Goal: Information Seeking & Learning: Check status

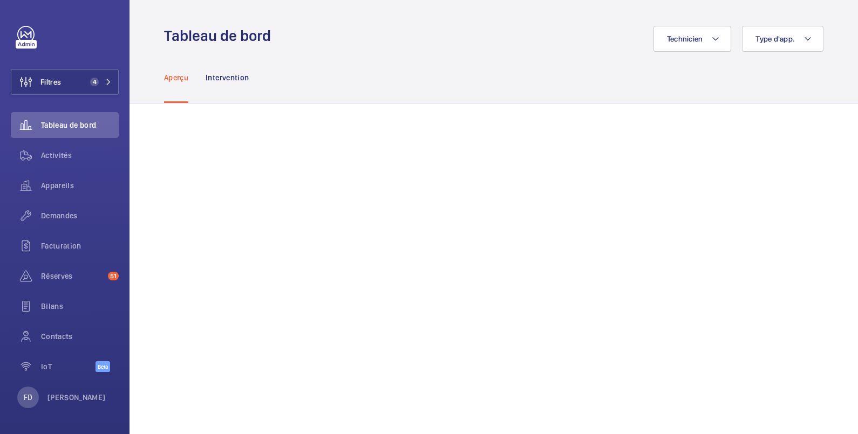
click at [333, 52] on div "Aperçu Intervention" at bounding box center [493, 77] width 659 height 51
click at [501, 51] on div "Technicien Type d'app." at bounding box center [550, 39] width 546 height 26
click at [63, 84] on button "Filtres 4" at bounding box center [65, 82] width 108 height 26
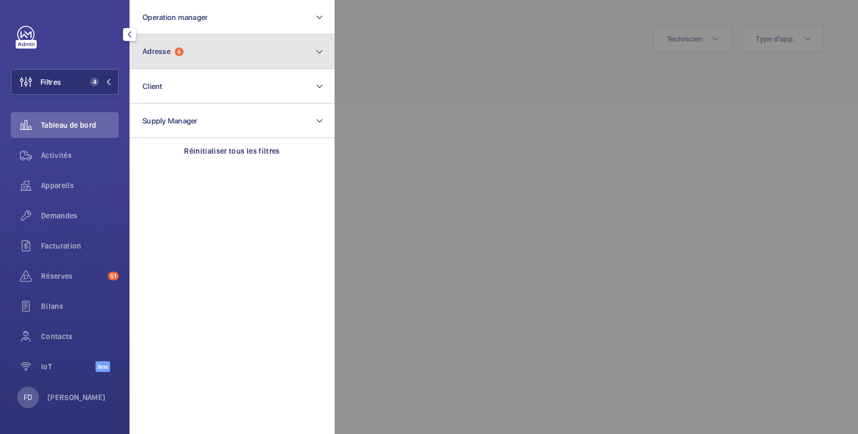
click at [200, 49] on button "Adresse 4" at bounding box center [232, 52] width 205 height 35
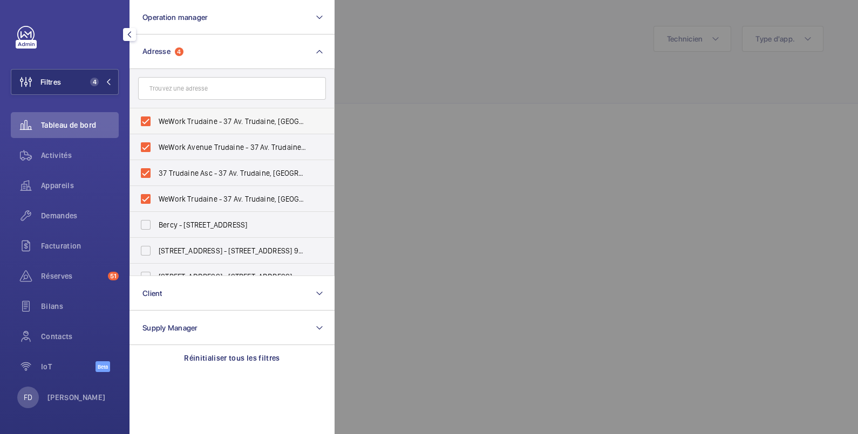
click at [148, 122] on label "WeWork Trudaine - 37 Av. Trudaine, [GEOGRAPHIC_DATA]" at bounding box center [224, 121] width 188 height 26
click at [148, 122] on input "WeWork Trudaine - 37 Av. Trudaine, [GEOGRAPHIC_DATA]" at bounding box center [146, 122] width 22 height 22
checkbox input "false"
click at [146, 141] on label "WeWork Avenue Trudaine - 37 Av. Trudaine, [GEOGRAPHIC_DATA]" at bounding box center [224, 147] width 188 height 26
click at [146, 141] on input "WeWork Avenue Trudaine - 37 Av. Trudaine, [GEOGRAPHIC_DATA]" at bounding box center [146, 148] width 22 height 22
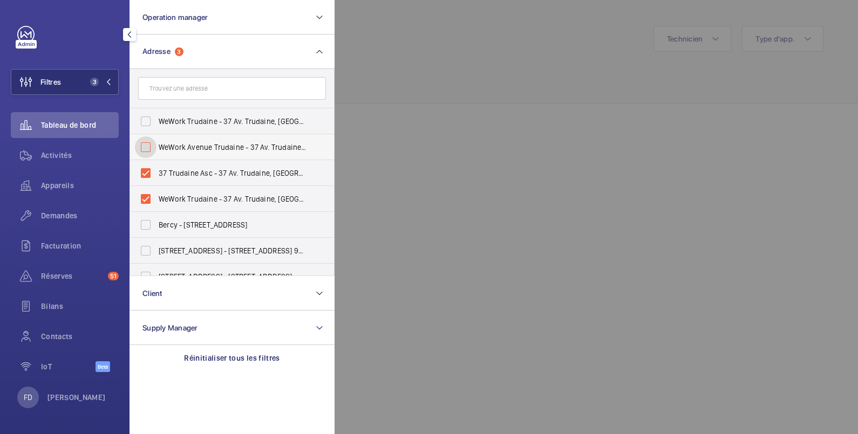
checkbox input "false"
click at [145, 171] on label "37 Trudaine Asc - 37 Av. Trudaine, [GEOGRAPHIC_DATA]" at bounding box center [224, 173] width 188 height 26
click at [145, 171] on input "37 Trudaine Asc - 37 Av. Trudaine, [GEOGRAPHIC_DATA]" at bounding box center [146, 173] width 22 height 22
checkbox input "false"
click at [145, 196] on label "WeWork Trudaine - 37 Av. Trudaine, [GEOGRAPHIC_DATA]" at bounding box center [224, 199] width 188 height 26
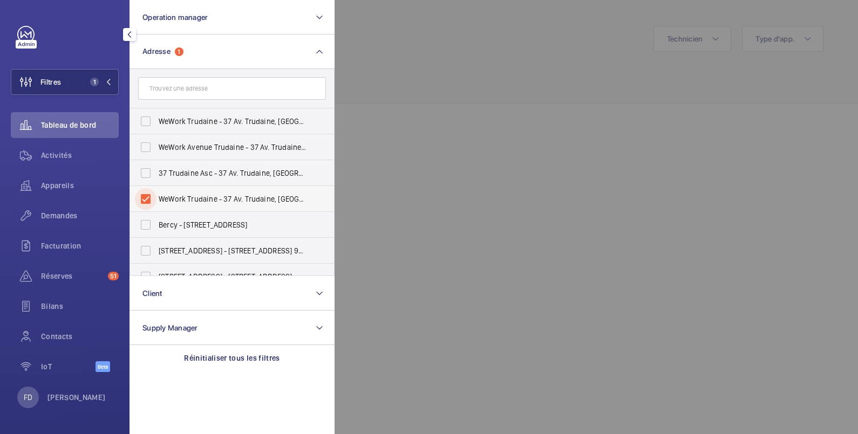
click at [145, 196] on input "WeWork Trudaine - 37 Av. Trudaine, [GEOGRAPHIC_DATA]" at bounding box center [146, 199] width 22 height 22
checkbox input "false"
click at [396, 52] on div at bounding box center [764, 217] width 858 height 434
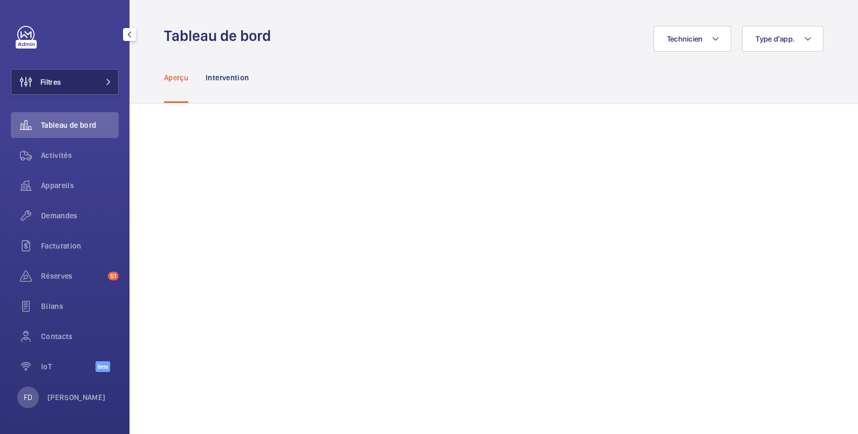
click at [58, 86] on span "Filtres" at bounding box center [50, 82] width 21 height 11
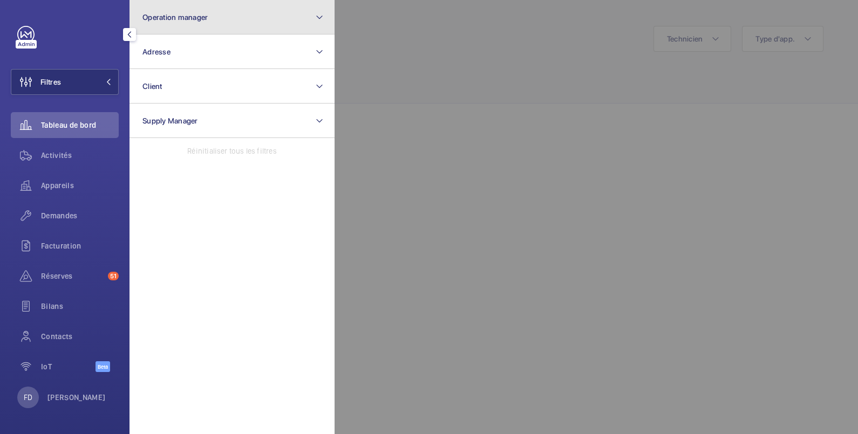
click at [200, 19] on span "Operation manager" at bounding box center [174, 17] width 65 height 9
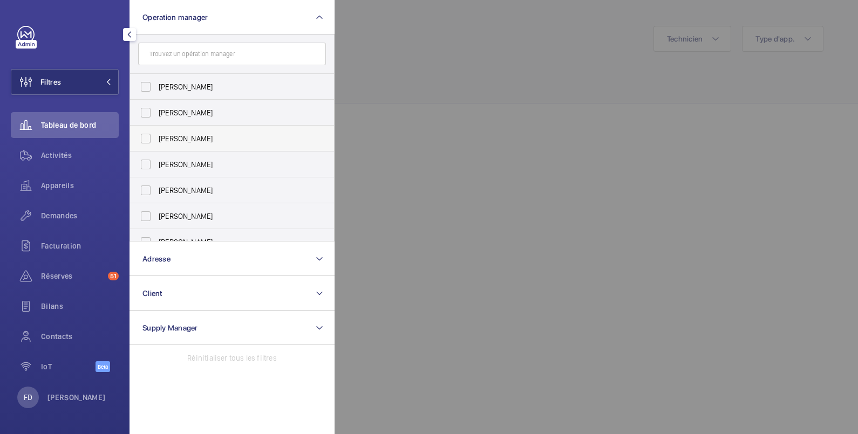
click at [187, 136] on span "[PERSON_NAME]" at bounding box center [233, 138] width 148 height 11
click at [157, 136] on input "[PERSON_NAME]" at bounding box center [146, 139] width 22 height 22
checkbox input "true"
click at [405, 40] on div at bounding box center [764, 217] width 858 height 434
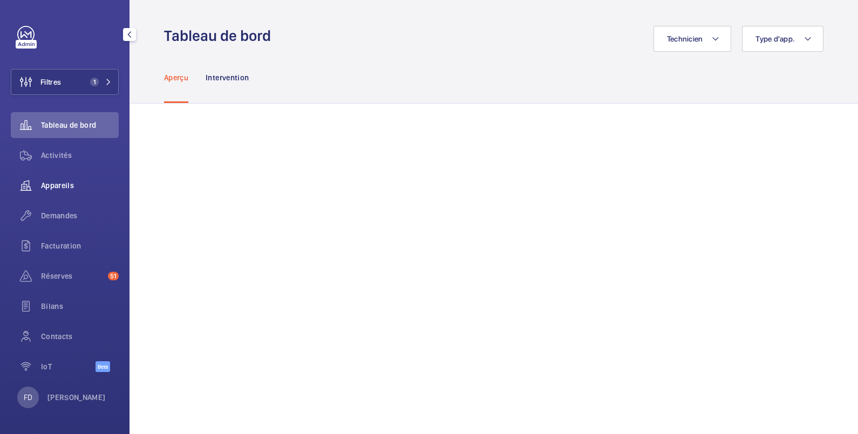
click at [57, 183] on span "Appareils" at bounding box center [80, 185] width 78 height 11
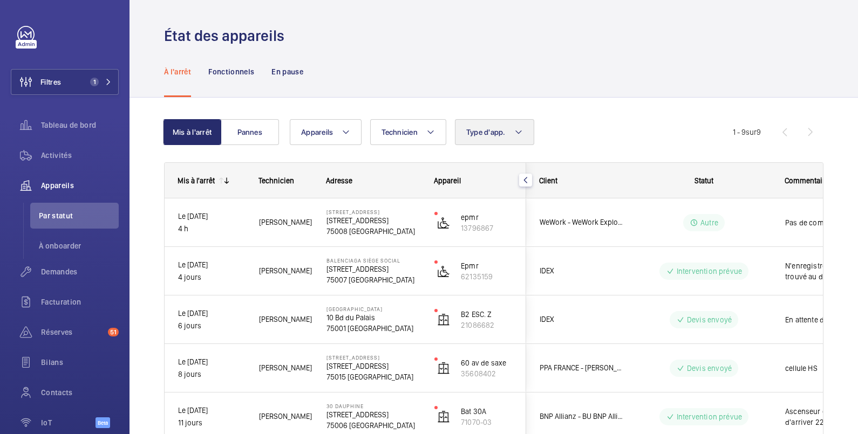
scroll to position [180, 0]
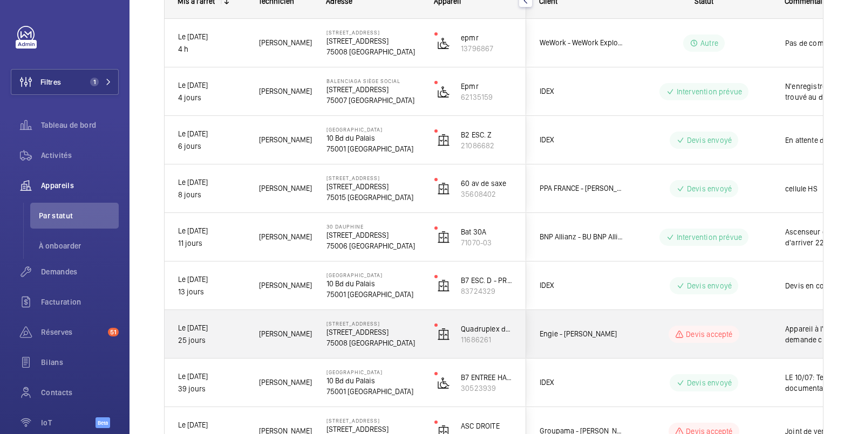
click at [758, 329] on wm-front-pills-cell "Devis accepté" at bounding box center [704, 334] width 134 height 17
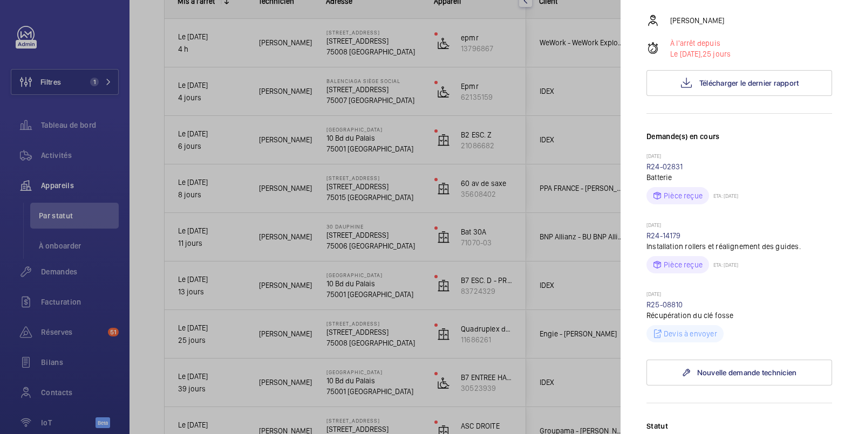
click at [431, 321] on div at bounding box center [429, 217] width 858 height 434
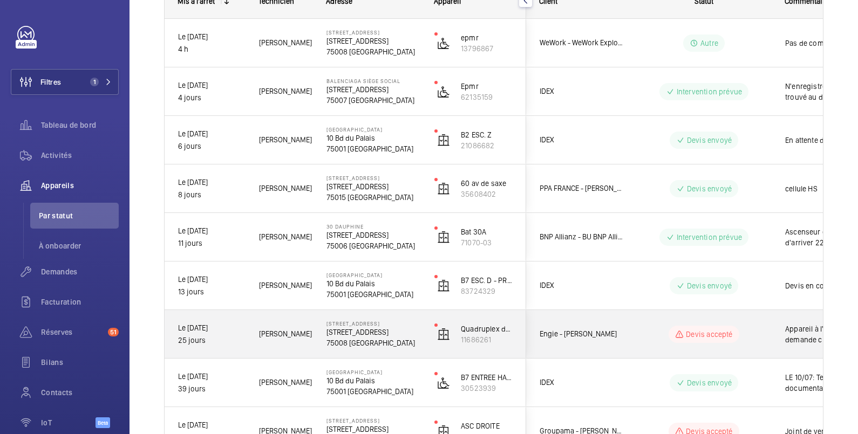
scroll to position [0, 0]
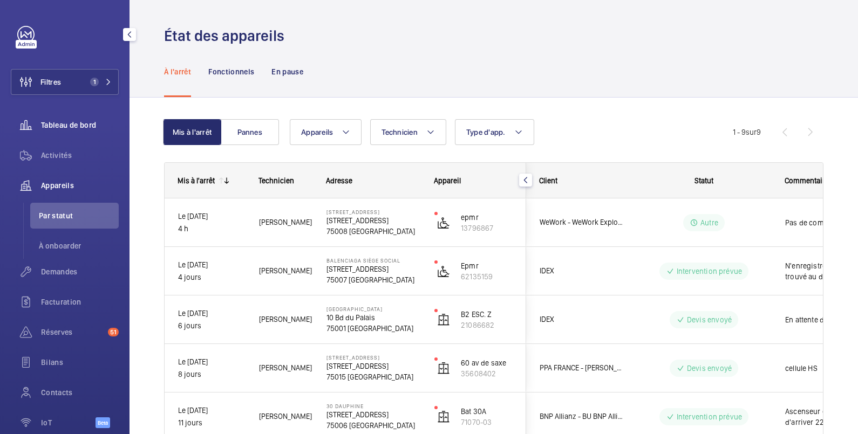
click at [57, 120] on span "Tableau de bord" at bounding box center [80, 125] width 78 height 11
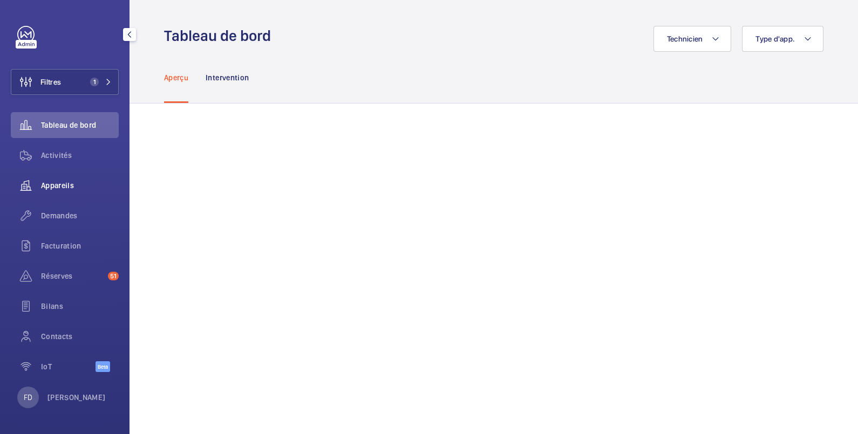
click at [56, 185] on span "Appareils" at bounding box center [80, 185] width 78 height 11
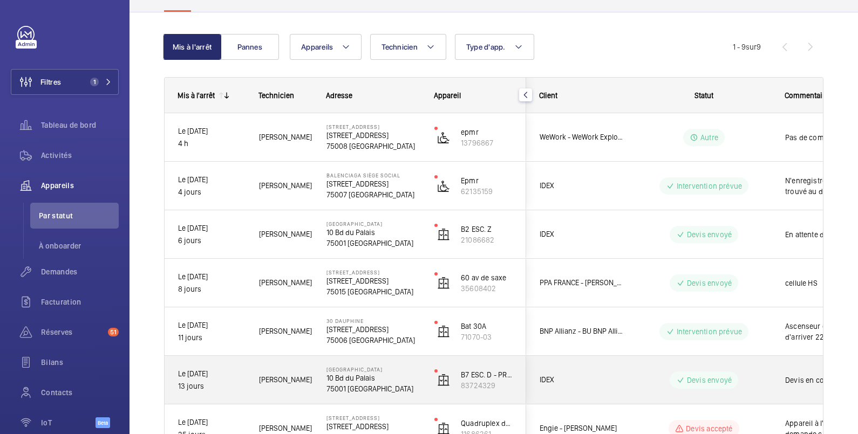
scroll to position [84, 0]
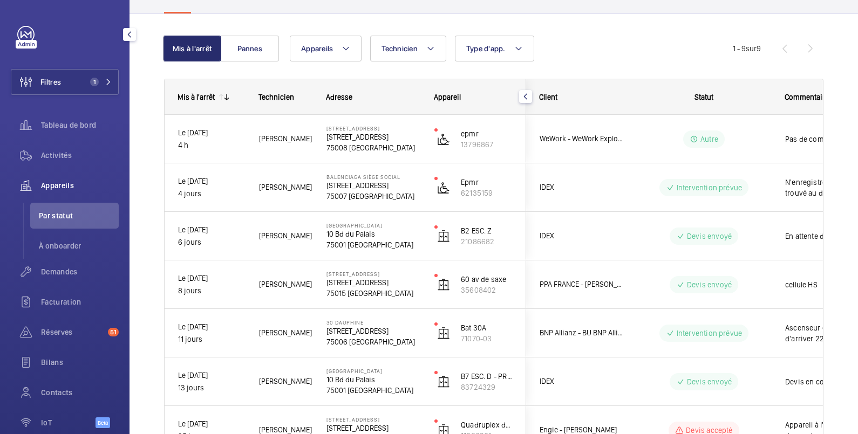
click at [62, 186] on span "Appareils" at bounding box center [80, 185] width 78 height 11
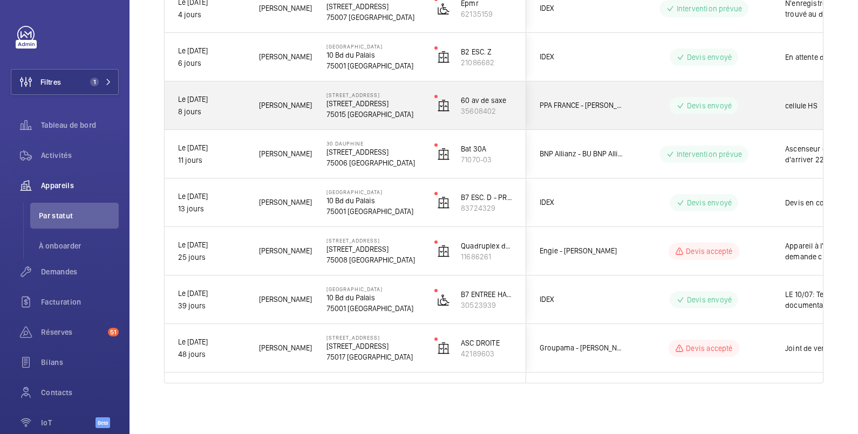
scroll to position [263, 0]
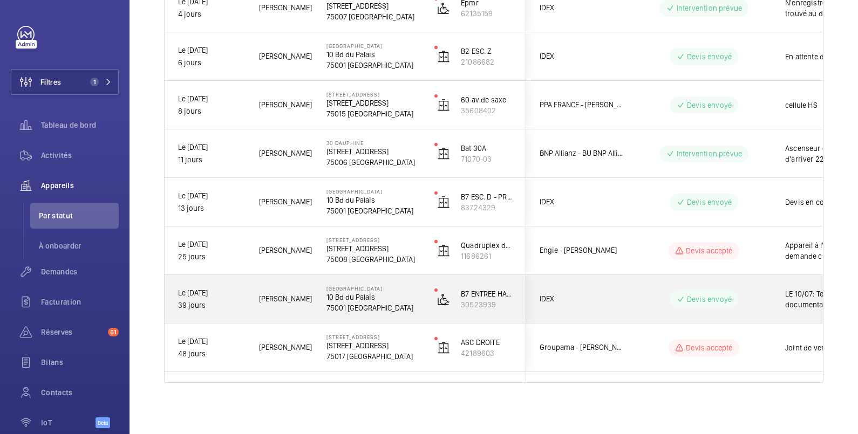
click at [661, 295] on wm-front-pills-cell "Devis envoyé" at bounding box center [704, 299] width 134 height 17
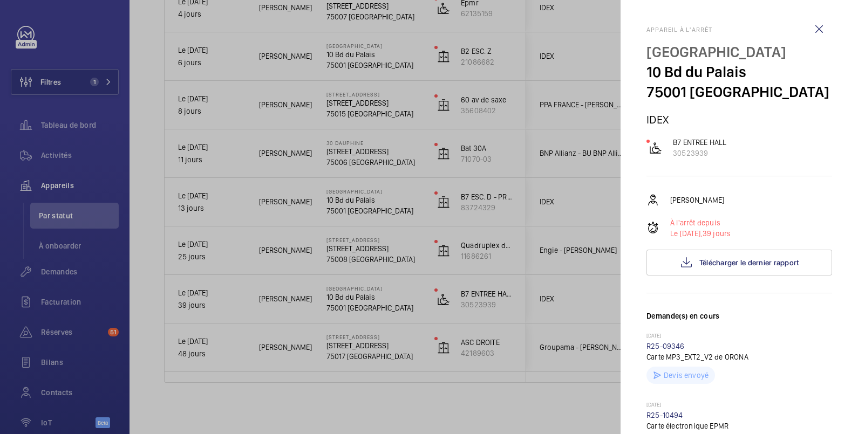
scroll to position [180, 0]
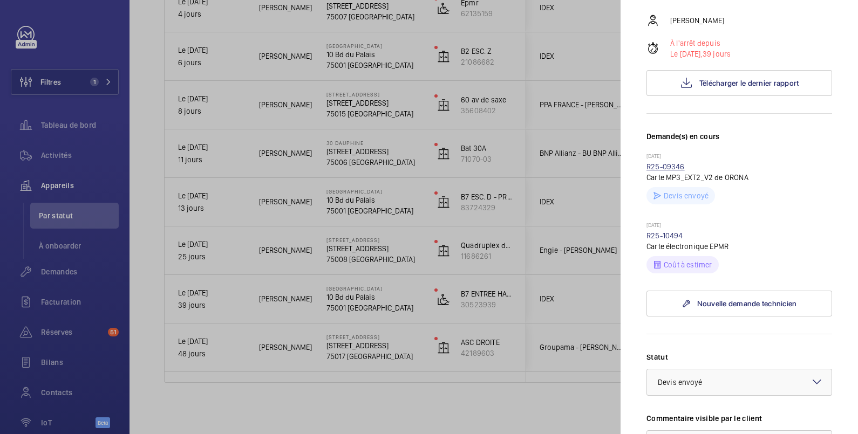
click at [668, 164] on link "R25-09346" at bounding box center [666, 166] width 38 height 9
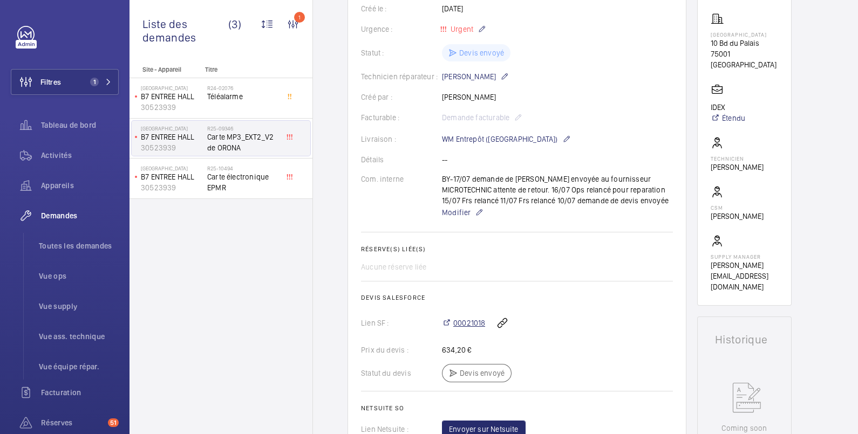
scroll to position [212, 0]
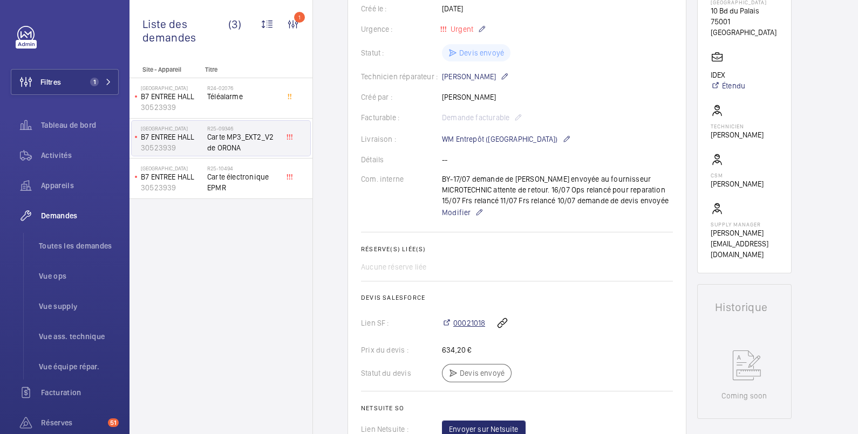
click at [475, 319] on span "00021018" at bounding box center [469, 323] width 32 height 11
click at [71, 83] on button "Filtres 1" at bounding box center [65, 82] width 108 height 26
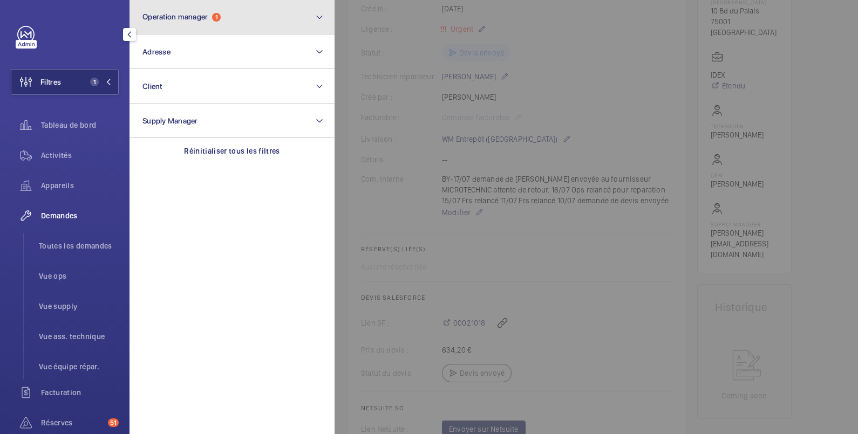
click at [192, 16] on span "Operation manager" at bounding box center [174, 16] width 65 height 9
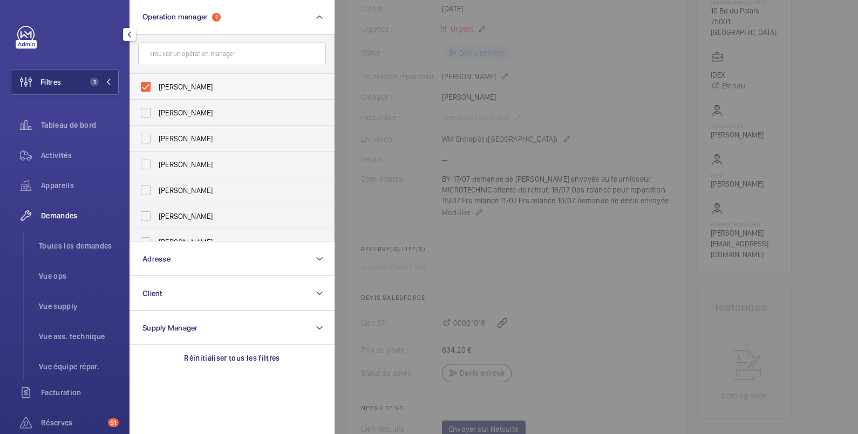
drag, startPoint x: 174, startPoint y: 109, endPoint x: 174, endPoint y: 99, distance: 10.3
click at [174, 108] on span "[PERSON_NAME]" at bounding box center [233, 112] width 148 height 11
click at [157, 108] on input "[PERSON_NAME]" at bounding box center [146, 113] width 22 height 22
checkbox input "true"
click at [175, 87] on span "[PERSON_NAME]" at bounding box center [233, 86] width 148 height 11
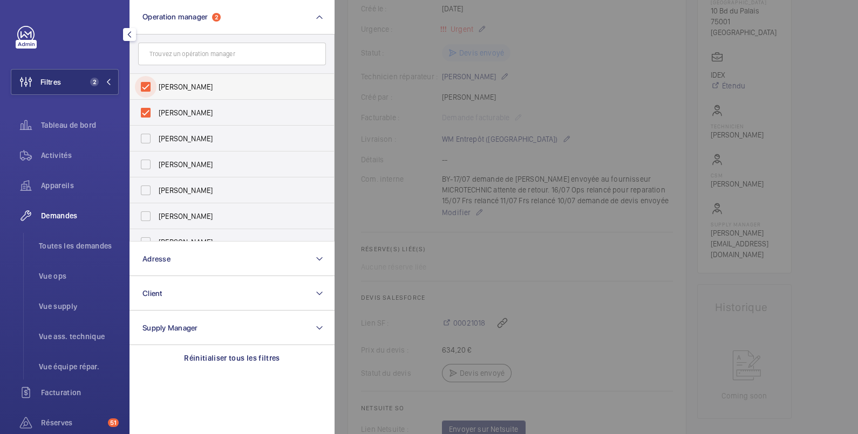
click at [157, 87] on input "[PERSON_NAME]" at bounding box center [146, 87] width 22 height 22
checkbox input "false"
click at [65, 154] on span "Activités" at bounding box center [80, 155] width 78 height 11
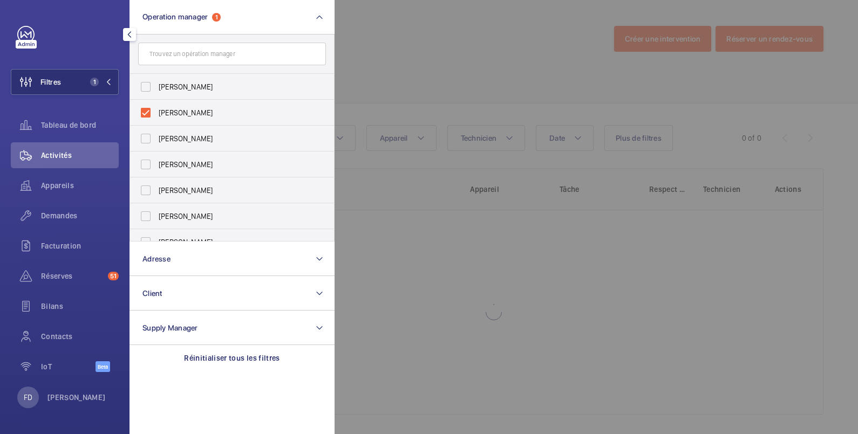
click at [422, 19] on div at bounding box center [764, 217] width 858 height 434
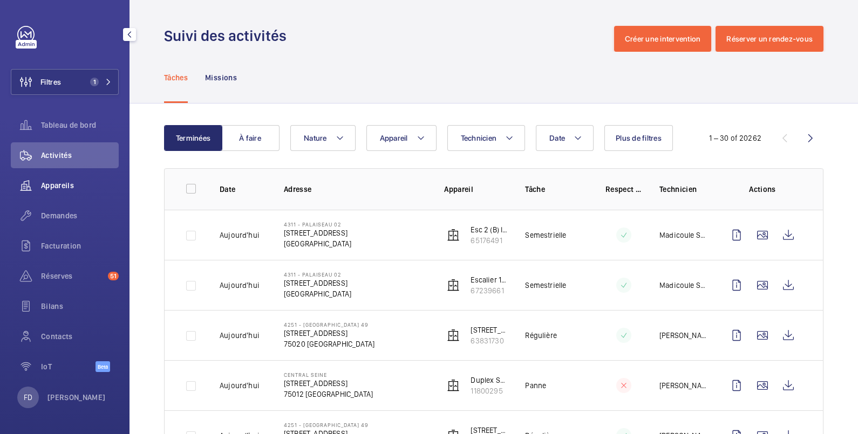
click at [64, 187] on span "Appareils" at bounding box center [80, 185] width 78 height 11
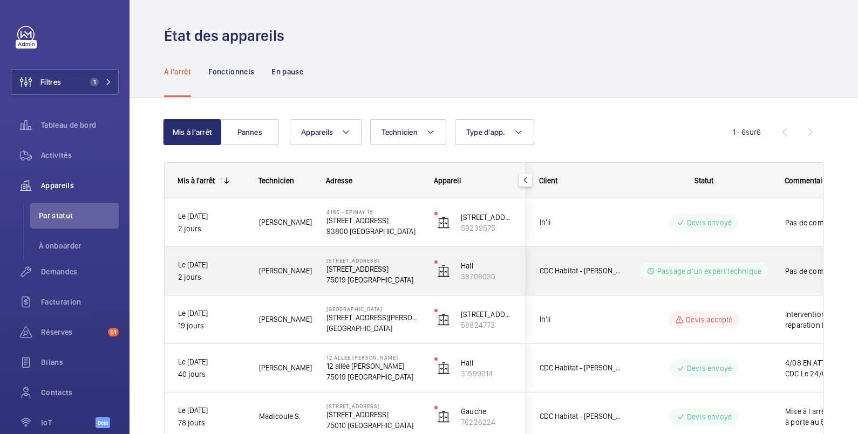
scroll to position [118, 0]
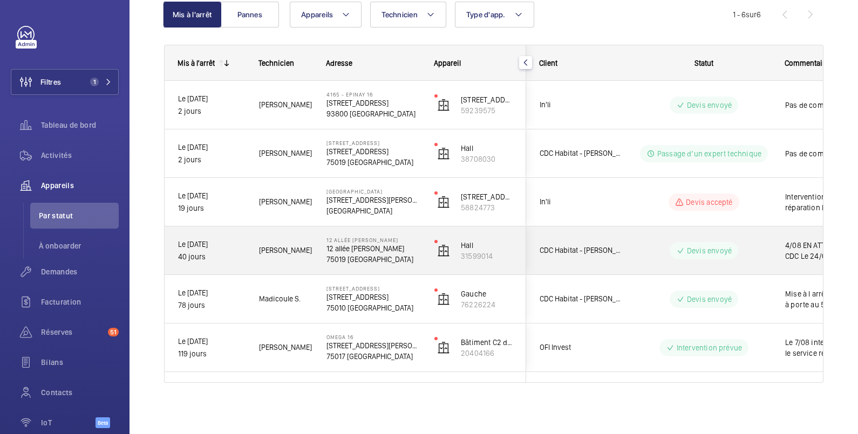
click at [778, 247] on div "4/08 EN ATTENTE COMMANDE CDC Le 24/07 relance client le 17/07 pas de retour de …" at bounding box center [834, 251] width 125 height 46
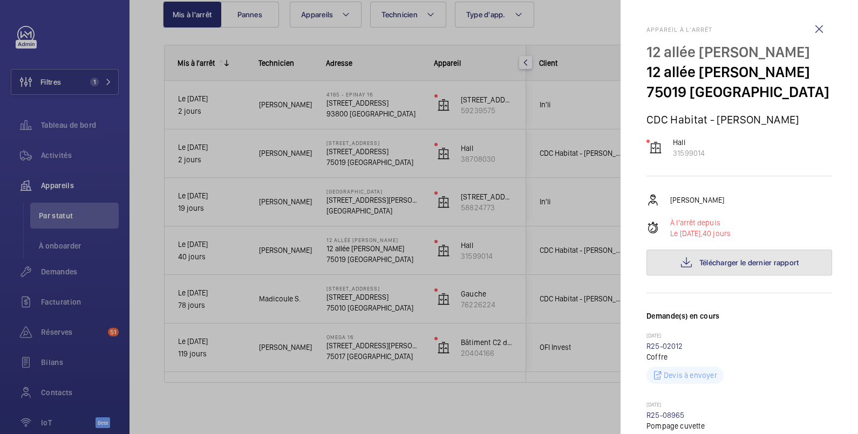
click at [741, 267] on span "Télécharger le dernier rapport" at bounding box center [749, 262] width 100 height 9
click at [582, 19] on div at bounding box center [429, 217] width 858 height 434
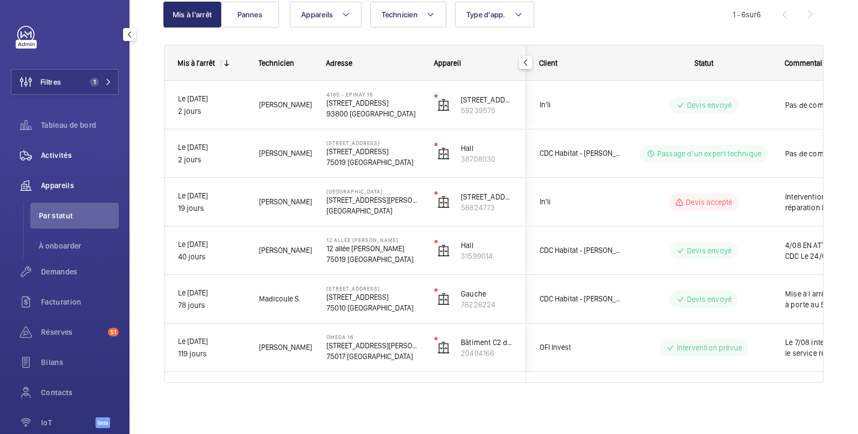
click at [52, 154] on span "Activités" at bounding box center [80, 155] width 78 height 11
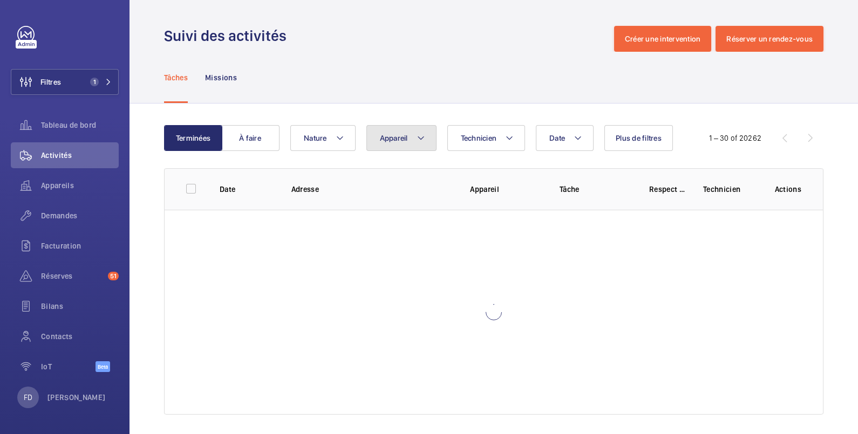
click at [406, 136] on span "Appareil" at bounding box center [394, 138] width 28 height 9
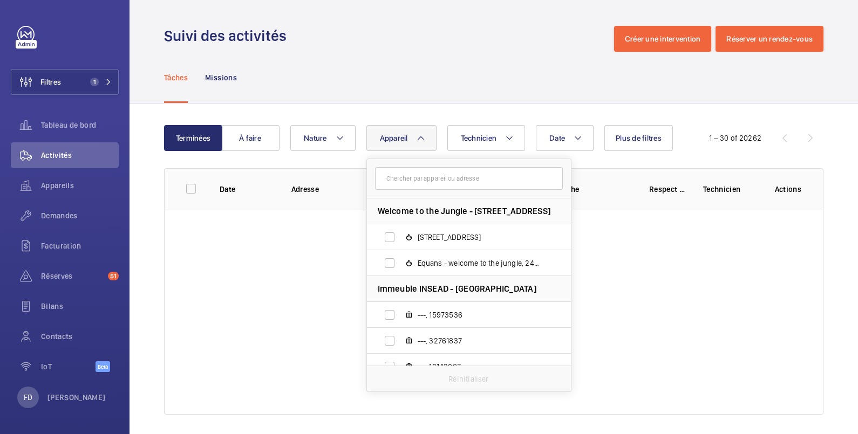
click at [402, 175] on input "text" at bounding box center [469, 178] width 188 height 23
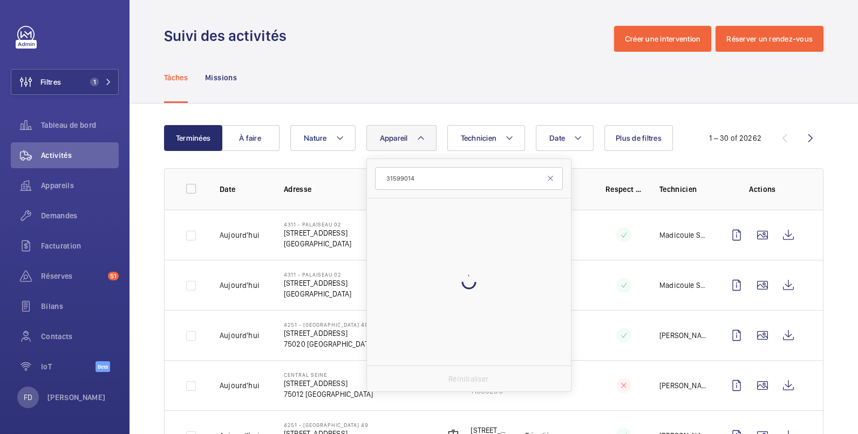
type input "31599014"
click at [380, 226] on div "31599014 Réinitialiser" at bounding box center [468, 276] width 205 height 234
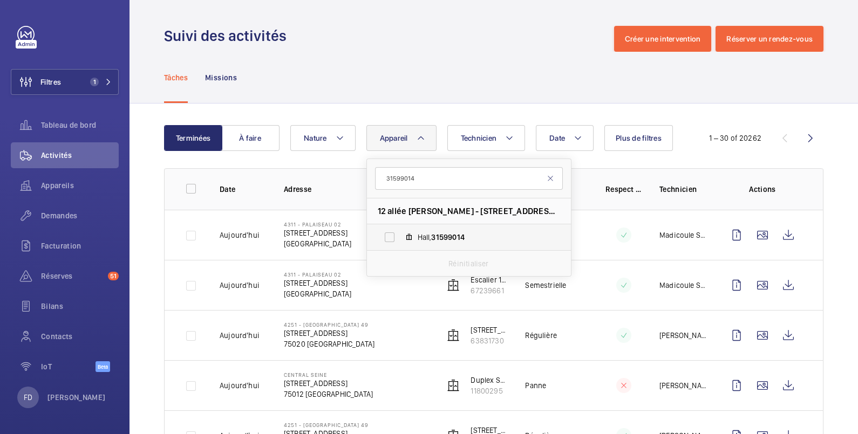
drag, startPoint x: 380, startPoint y: 225, endPoint x: 385, endPoint y: 241, distance: 16.9
click at [385, 241] on label "Hall, 31599014" at bounding box center [460, 238] width 187 height 26
click at [385, 241] on input "Hall, 31599014" at bounding box center [390, 238] width 22 height 22
checkbox input "true"
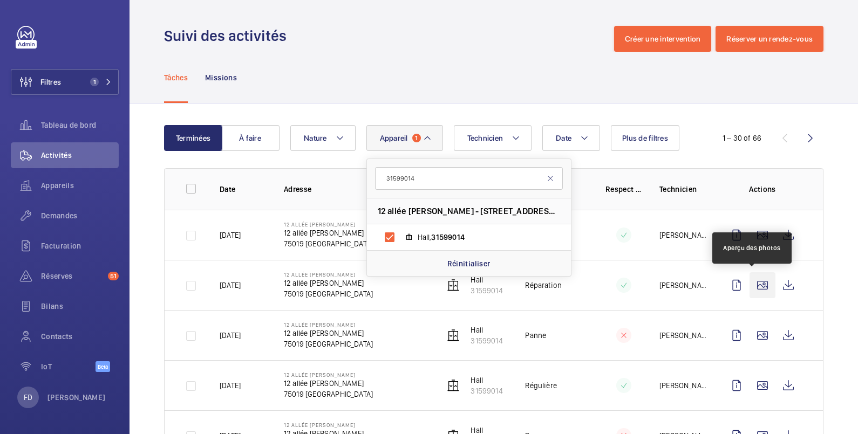
click at [751, 281] on wm-front-icon-button at bounding box center [763, 286] width 26 height 26
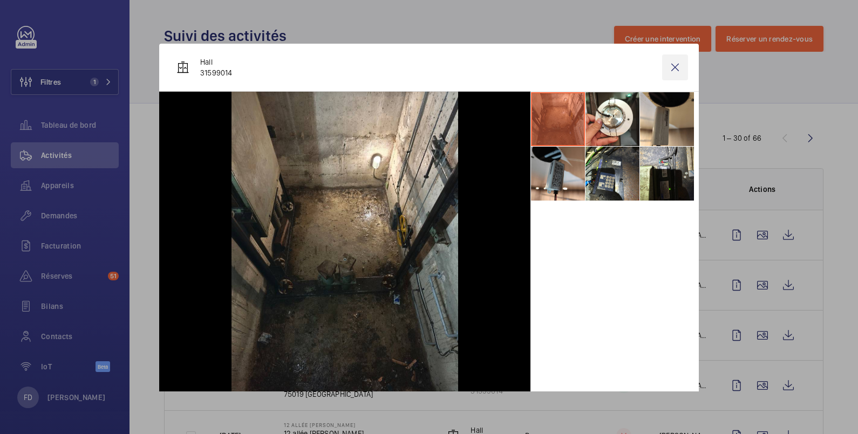
click at [668, 62] on wm-front-icon-button at bounding box center [675, 68] width 26 height 26
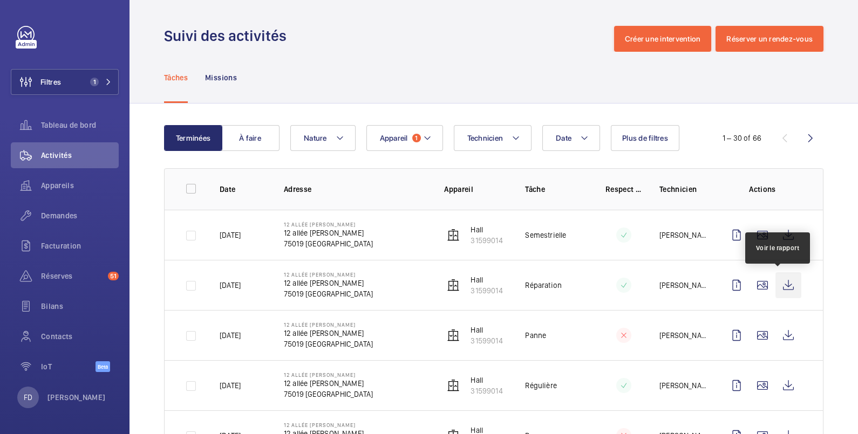
click at [775, 285] on wm-front-icon-button at bounding box center [788, 286] width 26 height 26
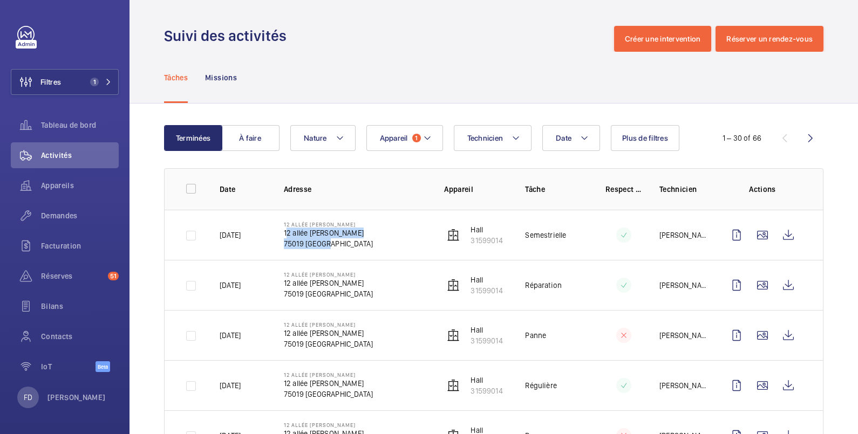
drag, startPoint x: 282, startPoint y: 230, endPoint x: 347, endPoint y: 239, distance: 65.3
click at [347, 239] on div "12 allée [PERSON_NAME] [STREET_ADDRESS][PERSON_NAME]" at bounding box center [328, 235] width 89 height 28
copy div "[STREET_ADDRESS][PERSON_NAME]"
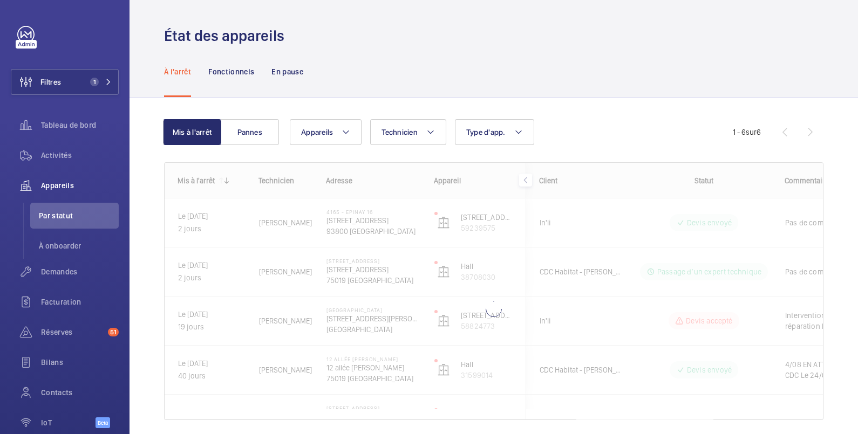
click at [752, 362] on div at bounding box center [494, 291] width 658 height 257
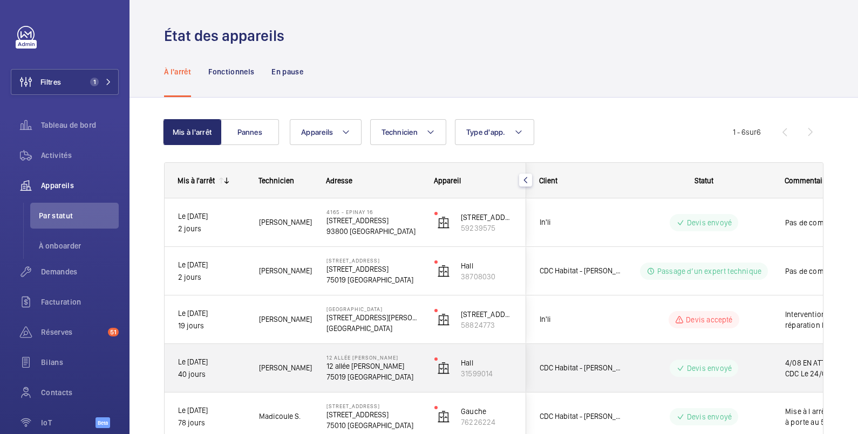
click at [754, 360] on wm-front-pills-cell "Devis envoyé" at bounding box center [704, 368] width 134 height 17
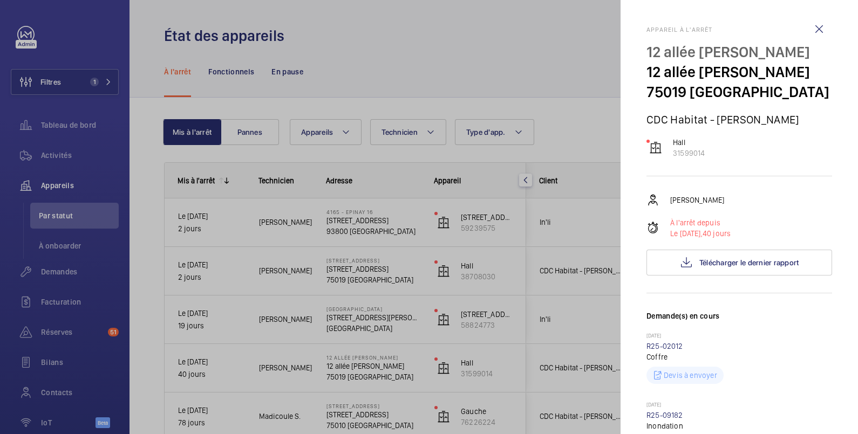
scroll to position [180, 0]
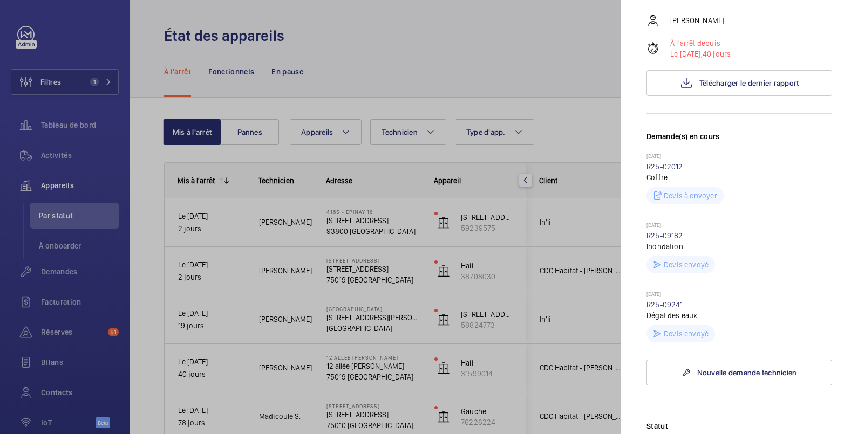
click at [665, 309] on link "R25-09241" at bounding box center [665, 305] width 37 height 9
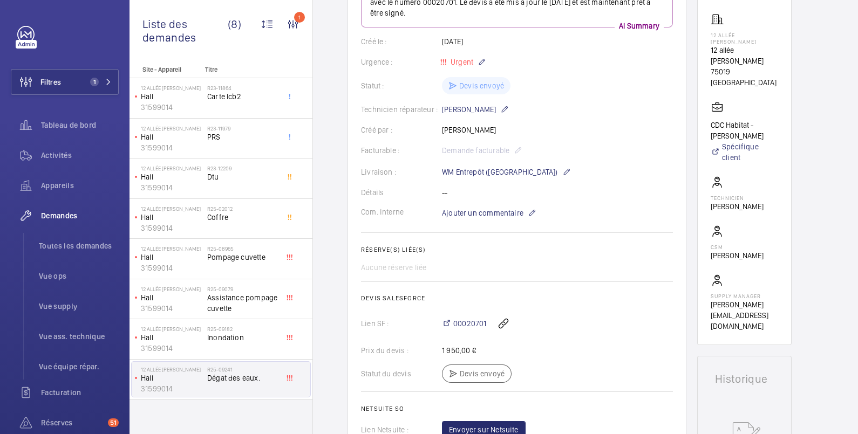
scroll to position [180, 0]
click at [471, 326] on span "00020701" at bounding box center [469, 323] width 33 height 11
click at [67, 86] on button "Filtres 1" at bounding box center [65, 82] width 108 height 26
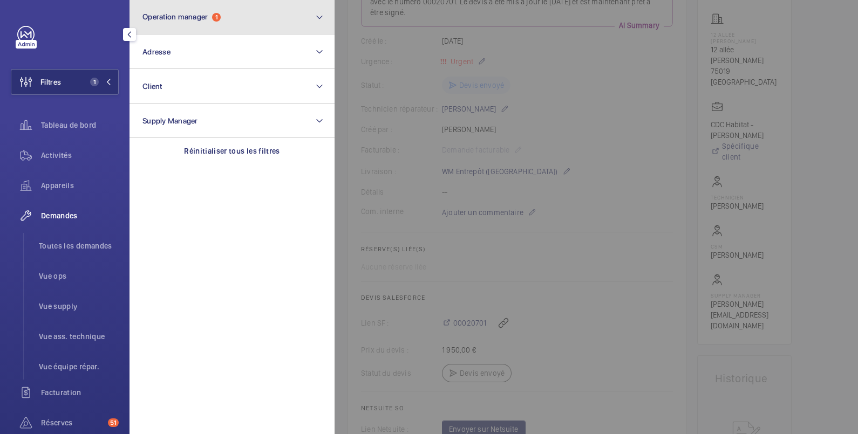
click at [188, 10] on button "Operation manager 1" at bounding box center [232, 17] width 205 height 35
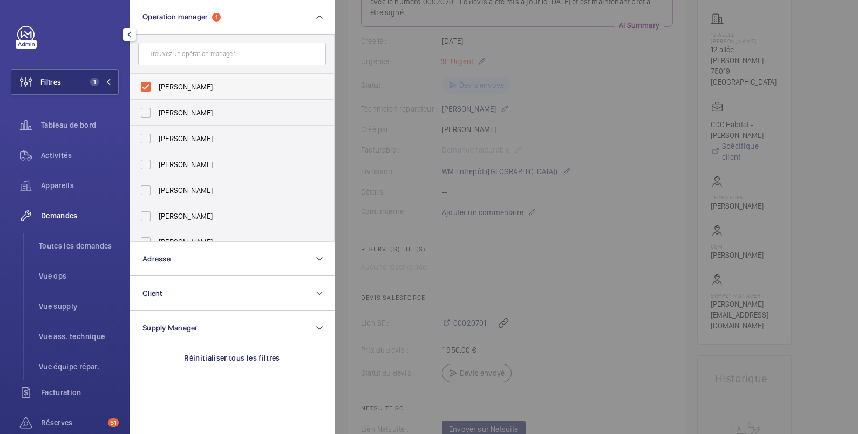
click at [173, 86] on span "[PERSON_NAME]" at bounding box center [233, 86] width 148 height 11
click at [157, 86] on input "[PERSON_NAME]" at bounding box center [146, 87] width 22 height 22
checkbox input "false"
click at [65, 158] on span "Activités" at bounding box center [80, 155] width 78 height 11
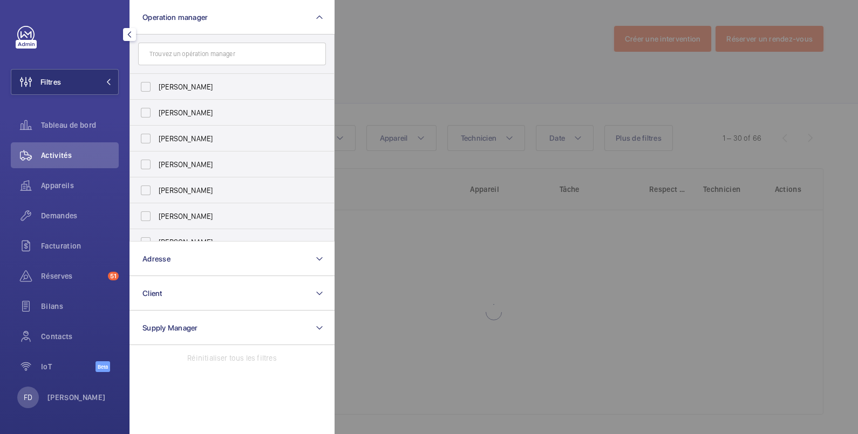
click at [407, 45] on div at bounding box center [764, 217] width 858 height 434
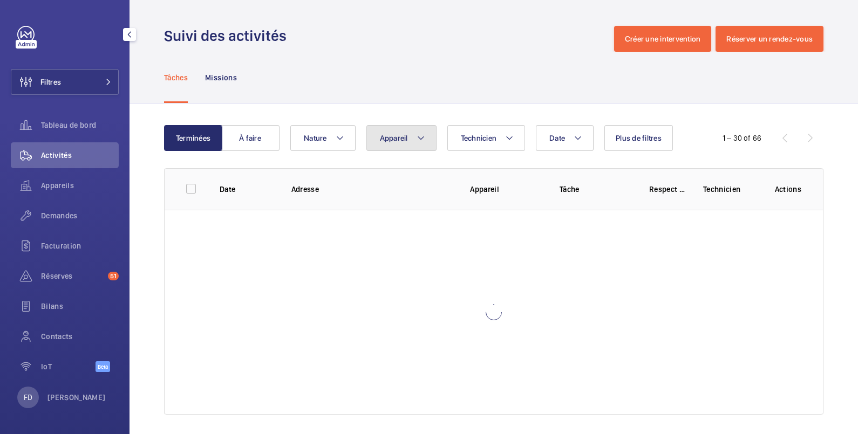
click at [394, 141] on span "Appareil" at bounding box center [394, 138] width 28 height 9
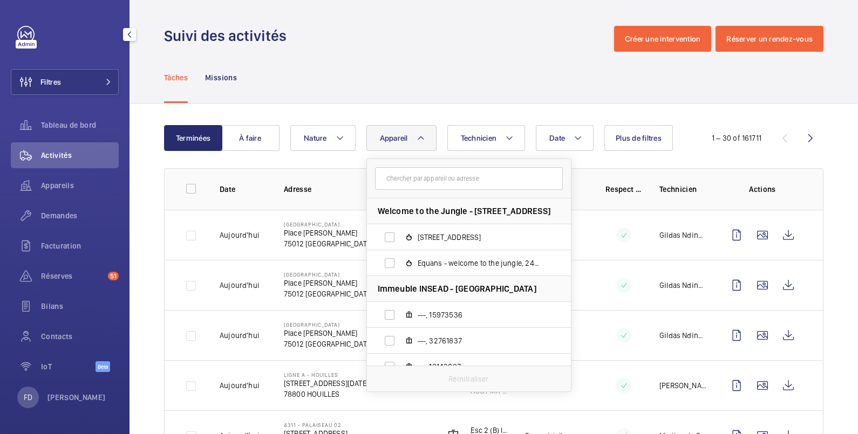
click at [405, 175] on input "text" at bounding box center [469, 178] width 188 height 23
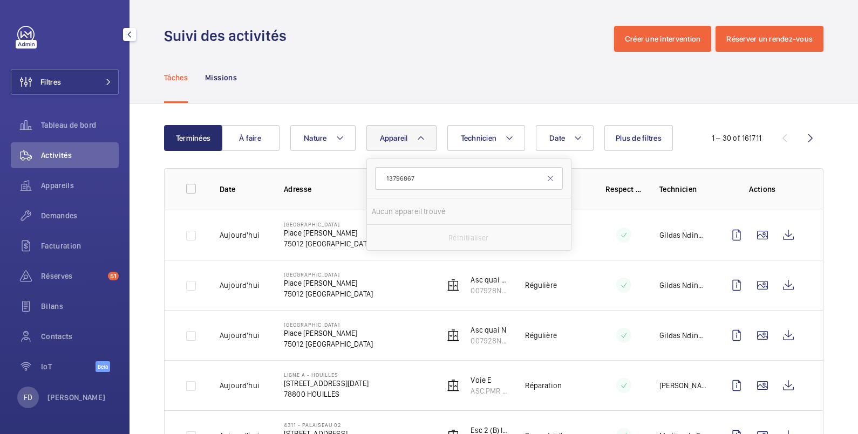
click at [386, 179] on input "13796867" at bounding box center [469, 178] width 188 height 23
type input "13796867"
click at [389, 235] on label "epmr, 13796867" at bounding box center [460, 238] width 187 height 26
click at [389, 235] on input "epmr, 13796867" at bounding box center [390, 238] width 22 height 22
checkbox input "true"
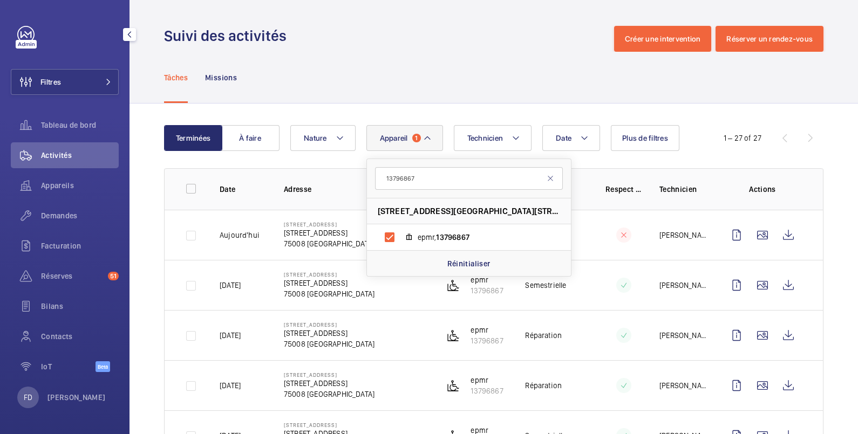
click at [462, 73] on div "Tâches Missions" at bounding box center [493, 77] width 659 height 51
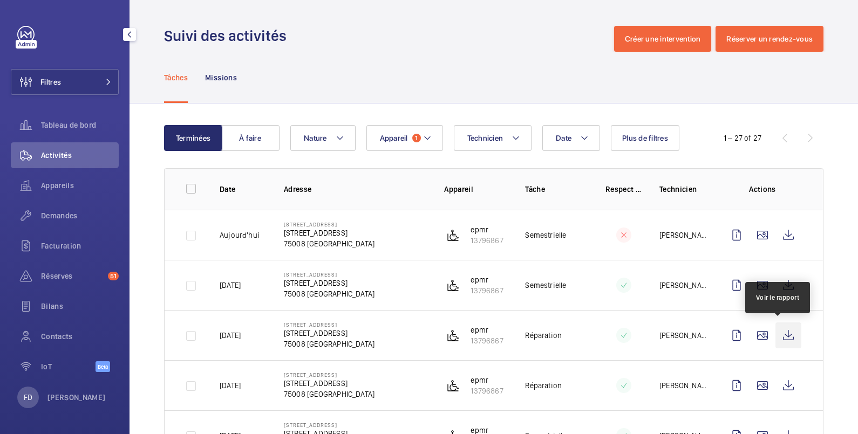
click at [777, 332] on wm-front-icon-button at bounding box center [788, 336] width 26 height 26
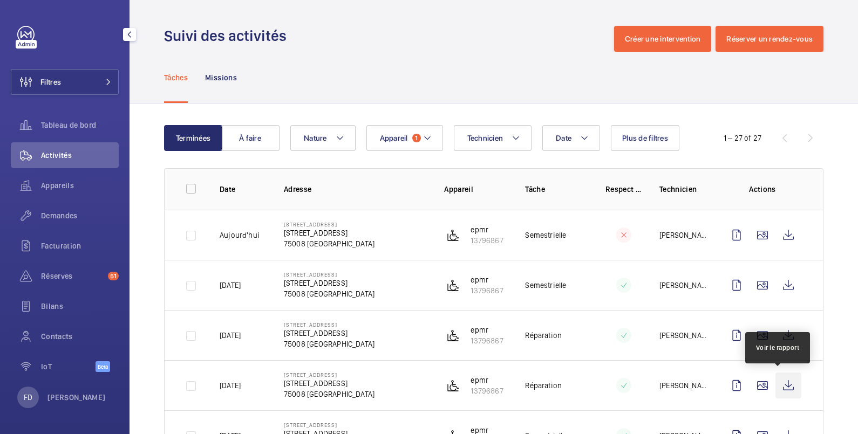
click at [779, 385] on wm-front-icon-button at bounding box center [788, 386] width 26 height 26
click at [64, 220] on span "Demandes" at bounding box center [80, 215] width 78 height 11
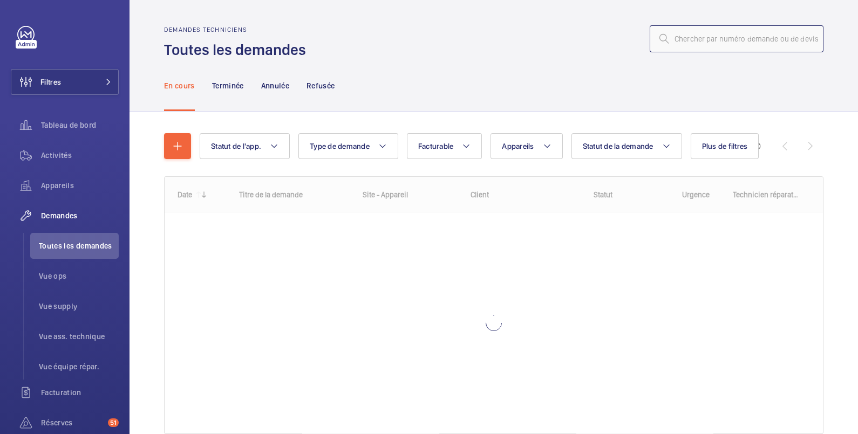
click at [673, 41] on input "text" at bounding box center [737, 38] width 174 height 27
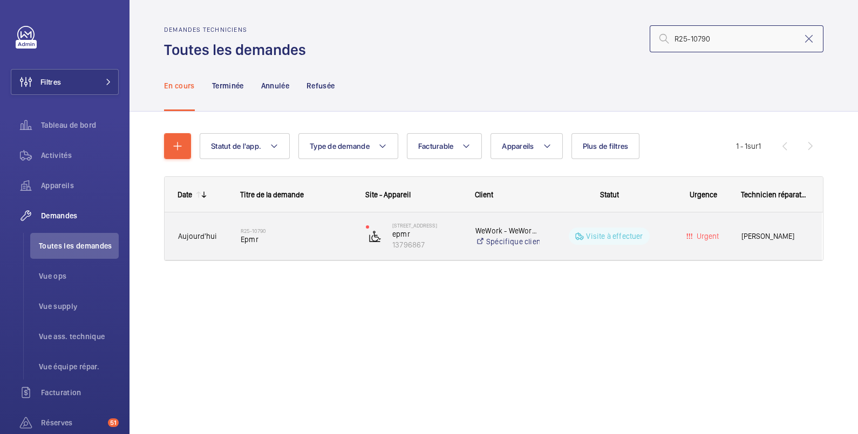
type input "R25-10790"
click at [669, 227] on div "Urgent" at bounding box center [697, 237] width 62 height 34
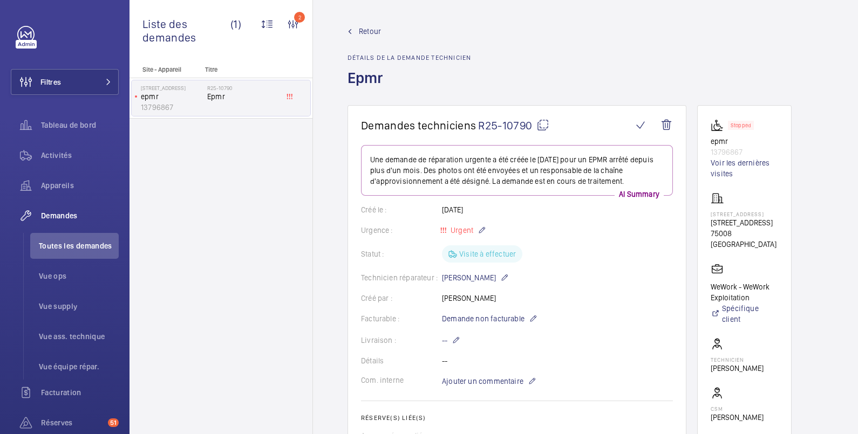
click at [539, 121] on mat-icon at bounding box center [542, 125] width 13 height 13
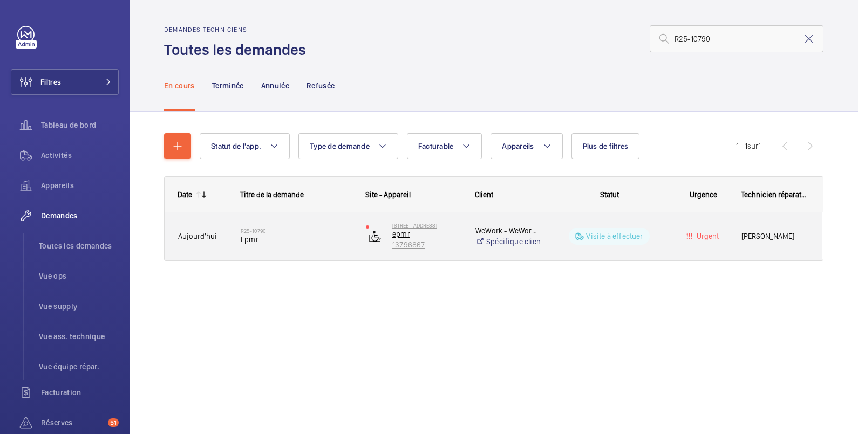
click at [407, 234] on p "epmr" at bounding box center [426, 234] width 69 height 11
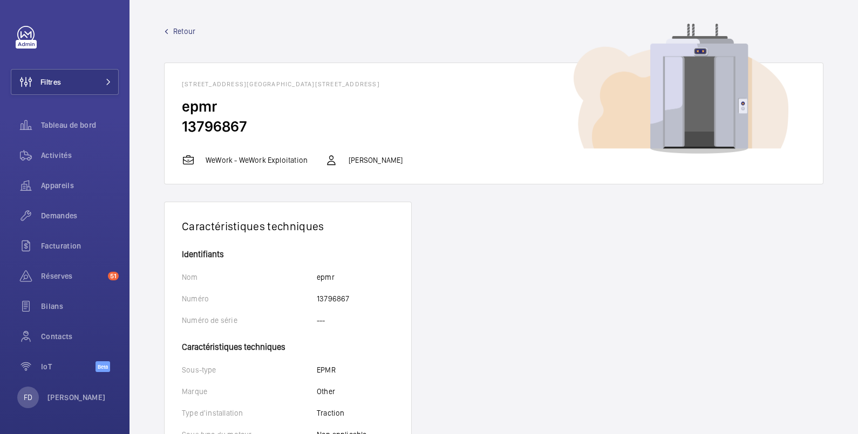
drag, startPoint x: 182, startPoint y: 83, endPoint x: 415, endPoint y: 88, distance: 232.6
click at [415, 88] on wm-front-card-header "[STREET_ADDRESS][GEOGRAPHIC_DATA][STREET_ADDRESS]" at bounding box center [494, 79] width 658 height 33
copy h1 "[STREET_ADDRESS][GEOGRAPHIC_DATA][STREET_ADDRESS]"
drag, startPoint x: 249, startPoint y: 123, endPoint x: 178, endPoint y: 124, distance: 70.7
click at [178, 124] on wm-front-card-body "epmr 13796867" at bounding box center [494, 125] width 658 height 57
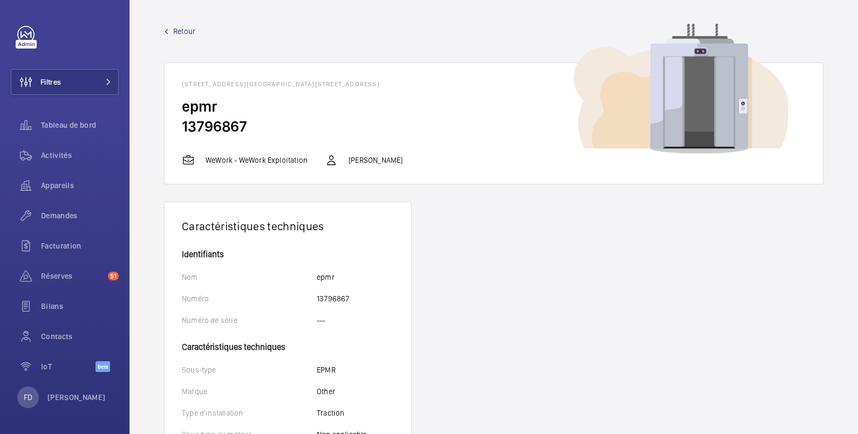
copy h2 "13796867"
click at [59, 155] on span "Activités" at bounding box center [80, 155] width 78 height 11
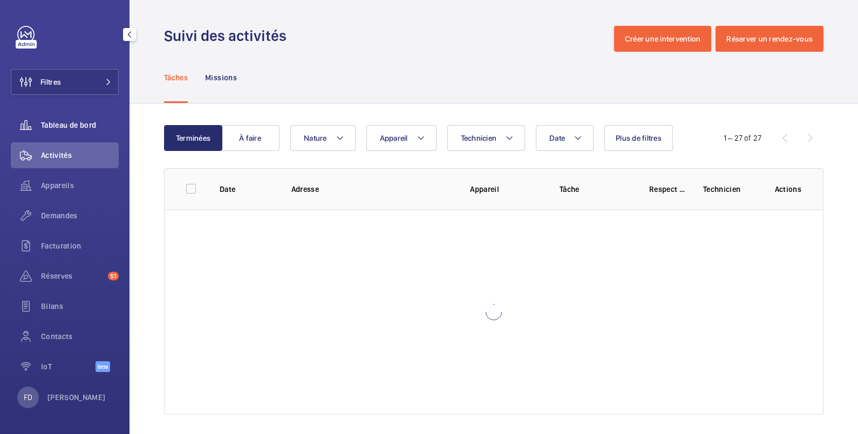
click at [63, 125] on span "Tableau de bord" at bounding box center [80, 125] width 78 height 11
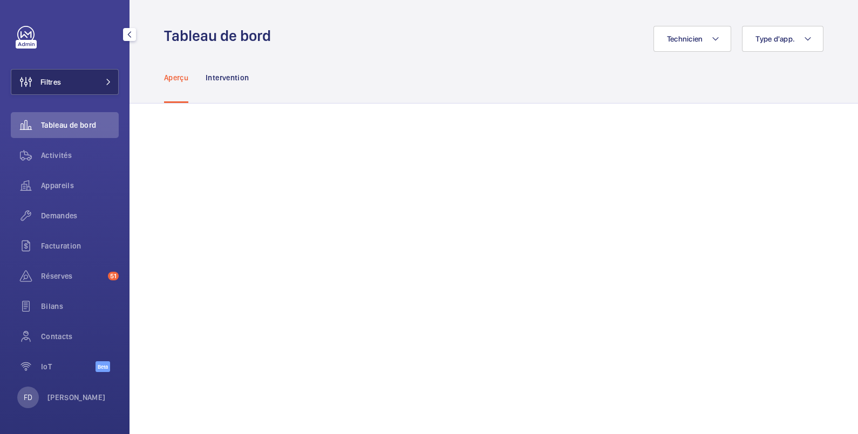
click at [74, 84] on button "Filtres" at bounding box center [65, 82] width 108 height 26
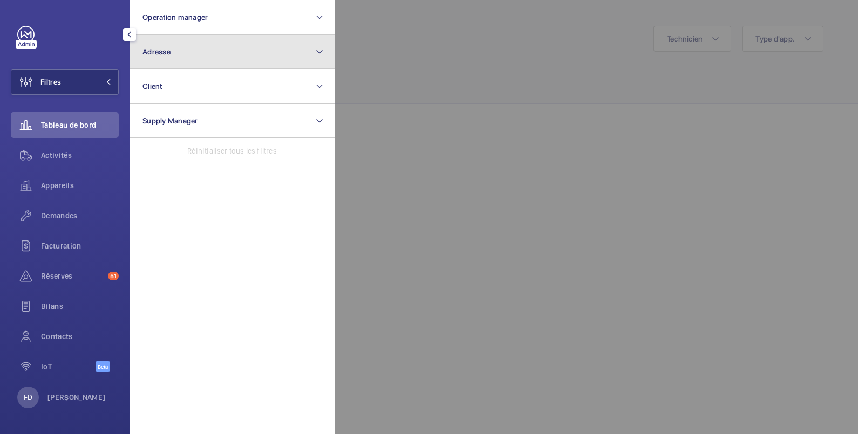
click at [155, 53] on span "Adresse" at bounding box center [156, 51] width 28 height 9
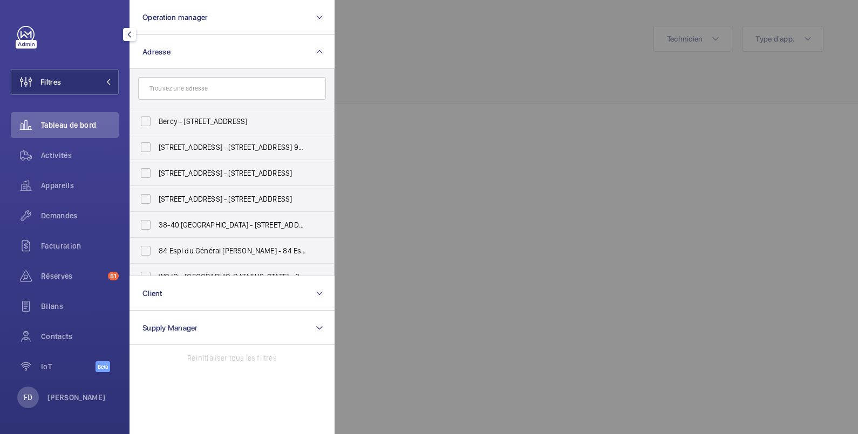
click at [165, 90] on input "text" at bounding box center [232, 88] width 188 height 23
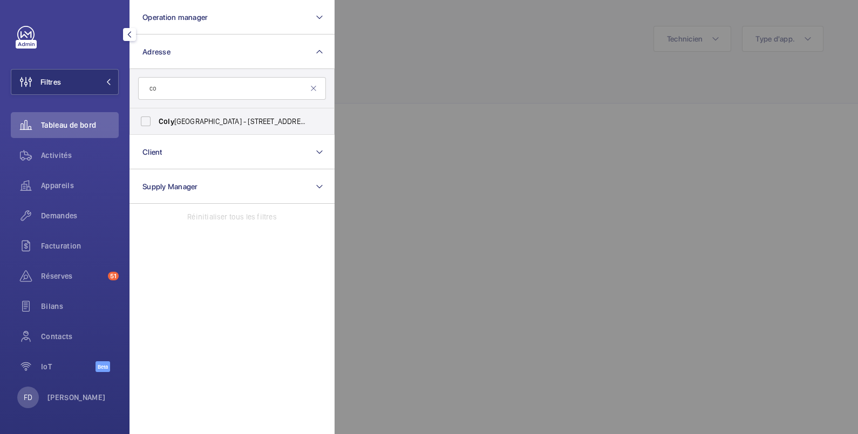
type input "c"
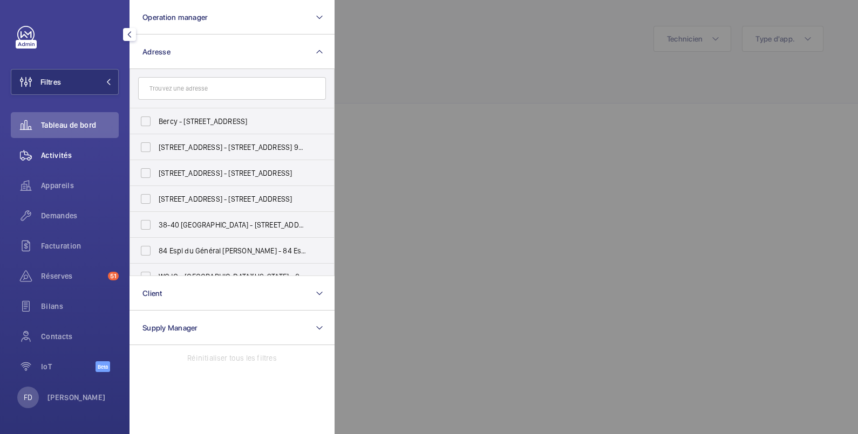
click at [46, 157] on span "Activités" at bounding box center [80, 155] width 78 height 11
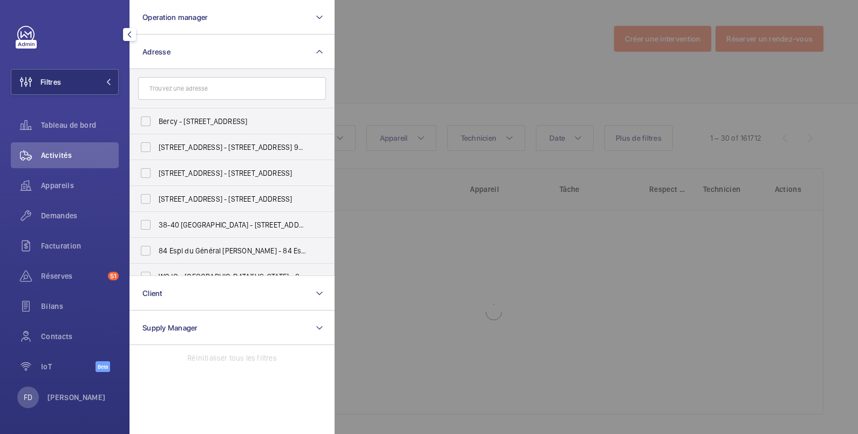
click at [472, 54] on div at bounding box center [764, 217] width 858 height 434
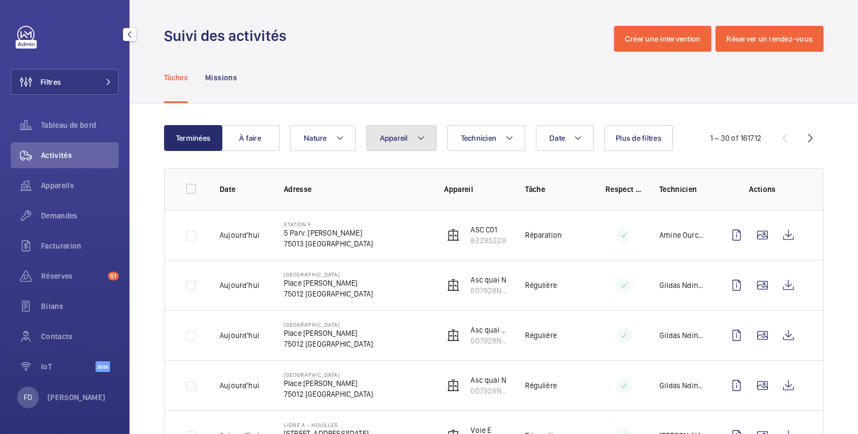
click at [386, 140] on span "Appareil" at bounding box center [394, 138] width 28 height 9
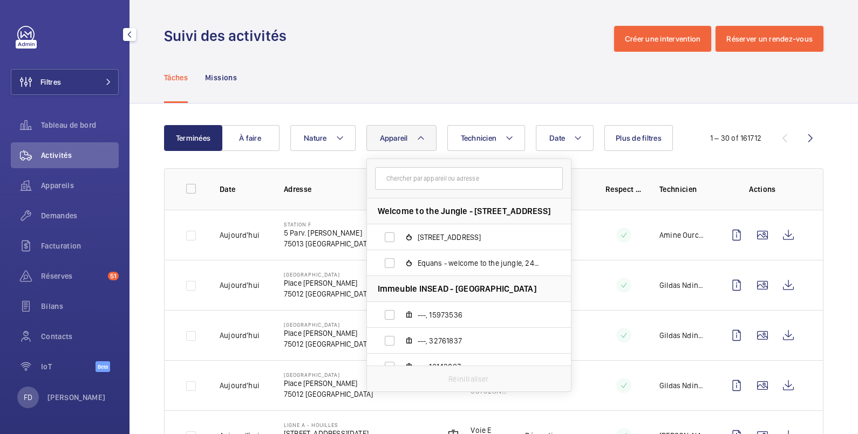
click at [397, 181] on input "text" at bounding box center [469, 178] width 188 height 23
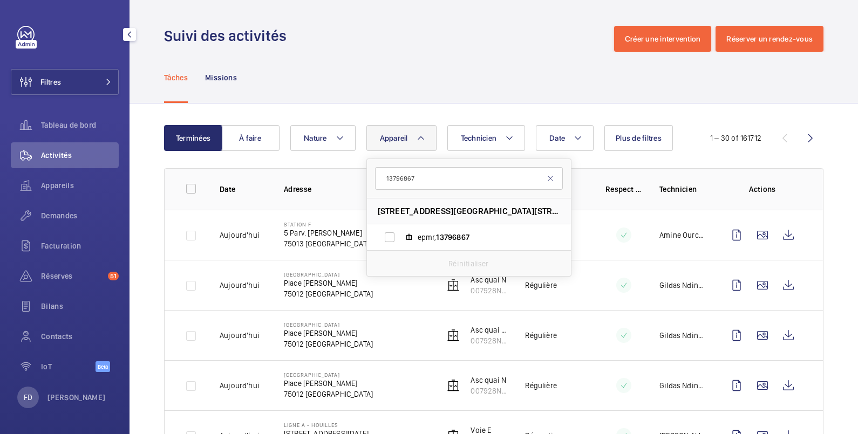
click at [397, 181] on input "13796867" at bounding box center [469, 178] width 188 height 23
type input "13796867"
click at [392, 238] on label "epmr, 13796867" at bounding box center [460, 238] width 187 height 26
click at [392, 238] on input "epmr, 13796867" at bounding box center [390, 238] width 22 height 22
checkbox input "true"
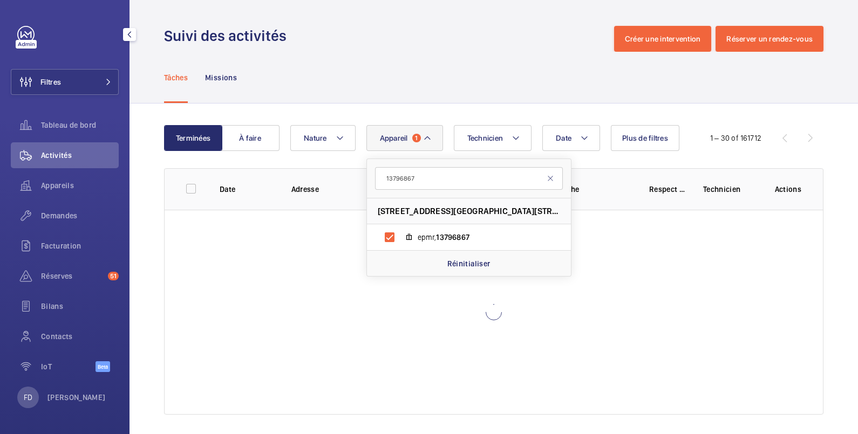
click at [359, 47] on div "Suivi des activités Créer une intervention Réserver un rendez-vous" at bounding box center [493, 39] width 659 height 26
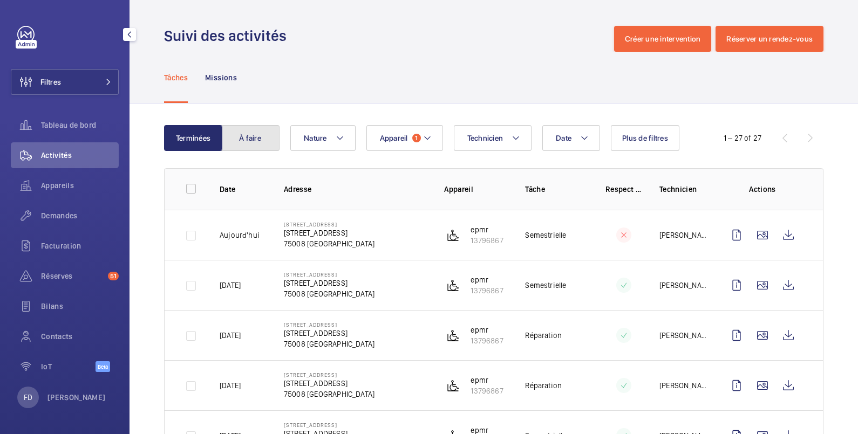
click at [248, 134] on button "À faire" at bounding box center [250, 138] width 58 height 26
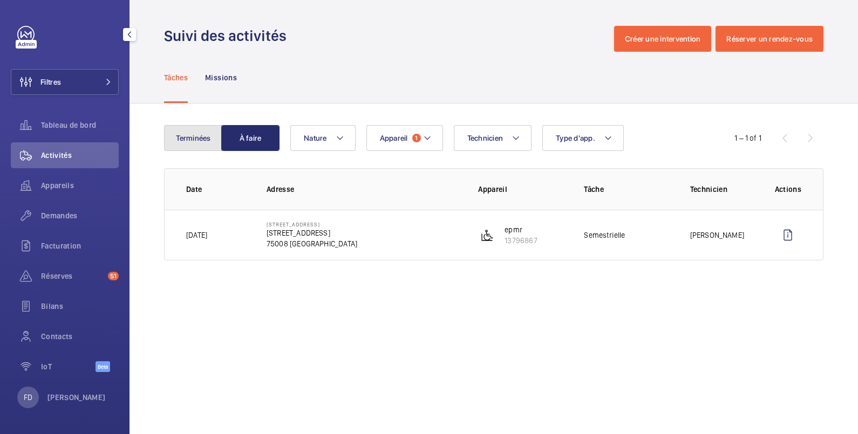
click at [197, 140] on button "Terminées" at bounding box center [193, 138] width 58 height 26
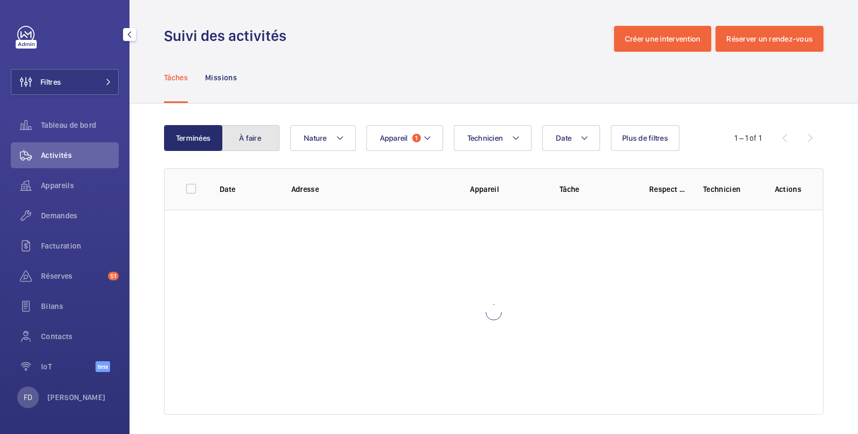
click at [261, 138] on button "À faire" at bounding box center [250, 138] width 58 height 26
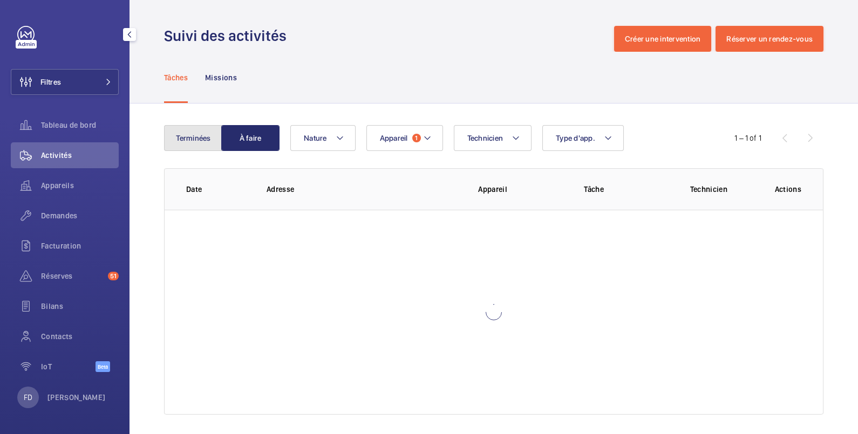
click at [193, 139] on button "Terminées" at bounding box center [193, 138] width 58 height 26
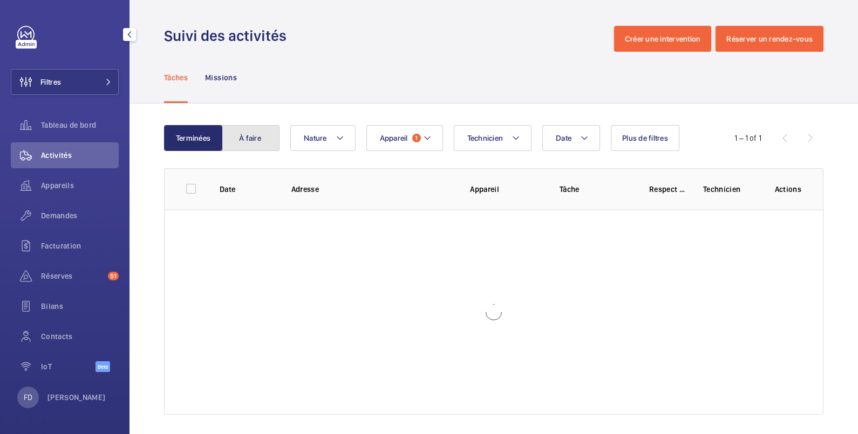
click at [256, 138] on button "À faire" at bounding box center [250, 138] width 58 height 26
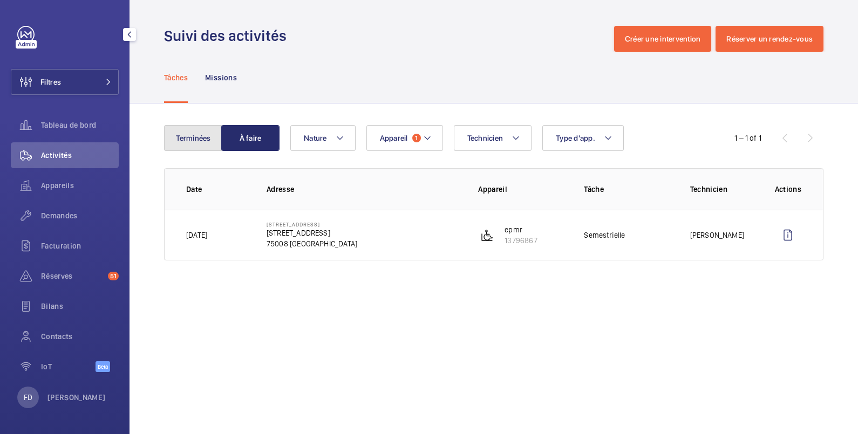
click at [196, 135] on button "Terminées" at bounding box center [193, 138] width 58 height 26
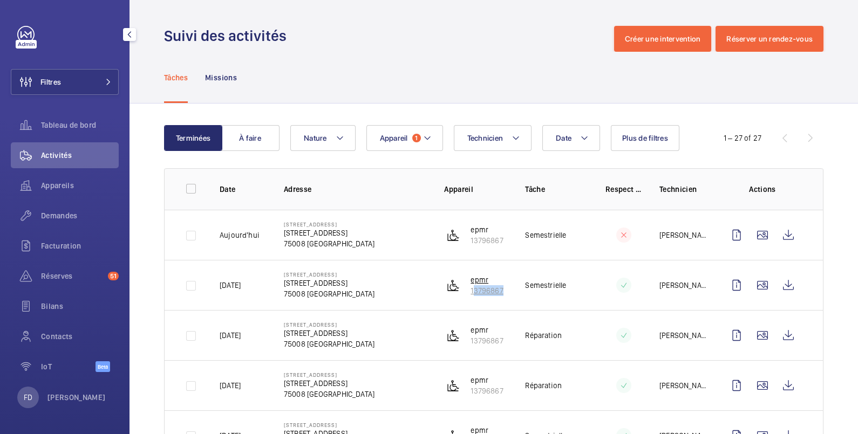
drag, startPoint x: 506, startPoint y: 290, endPoint x: 462, endPoint y: 288, distance: 43.8
click at [0, 0] on tr "[DATE] [STREET_ADDRESS][GEOGRAPHIC_DATA][STREET_ADDRESS] [PERSON_NAME]" at bounding box center [0, 0] width 0 height 0
copy p "13796867"
